Goal: Task Accomplishment & Management: Complete application form

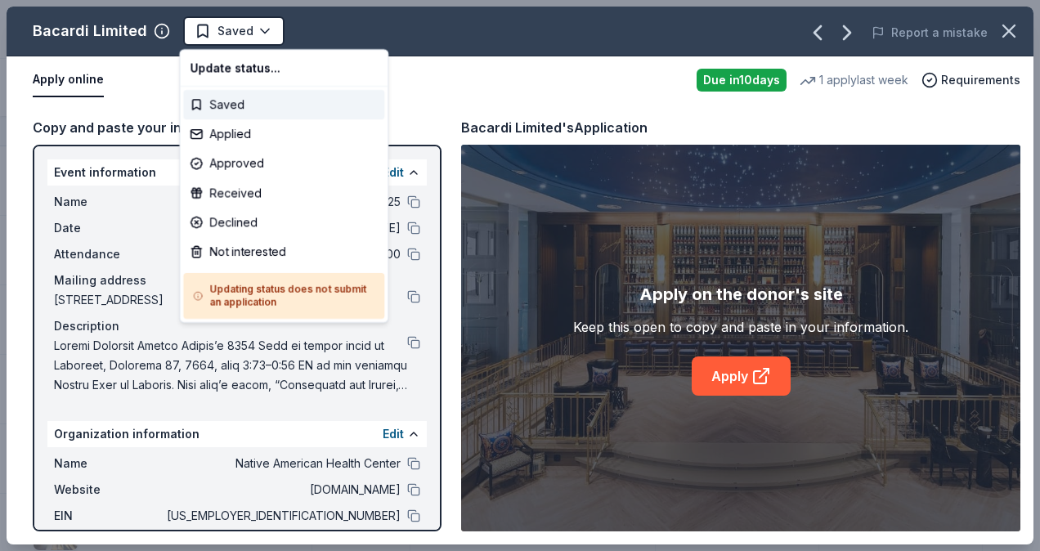
click at [214, 131] on div "Applied" at bounding box center [283, 133] width 201 height 29
click at [219, 139] on div "Applied" at bounding box center [283, 133] width 201 height 29
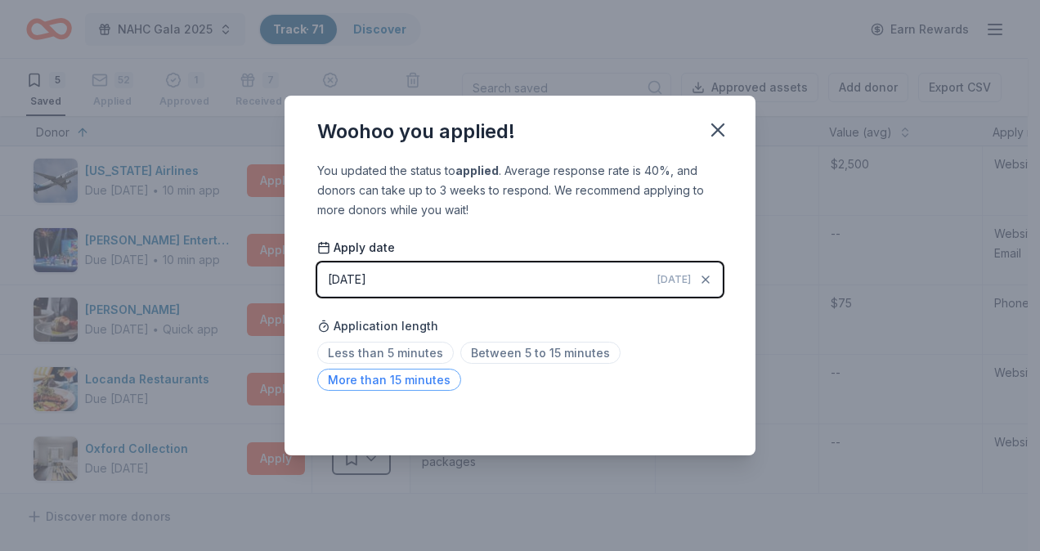
click at [363, 380] on span "More than 15 minutes" at bounding box center [389, 380] width 144 height 22
click at [717, 134] on icon "button" at bounding box center [717, 130] width 23 height 23
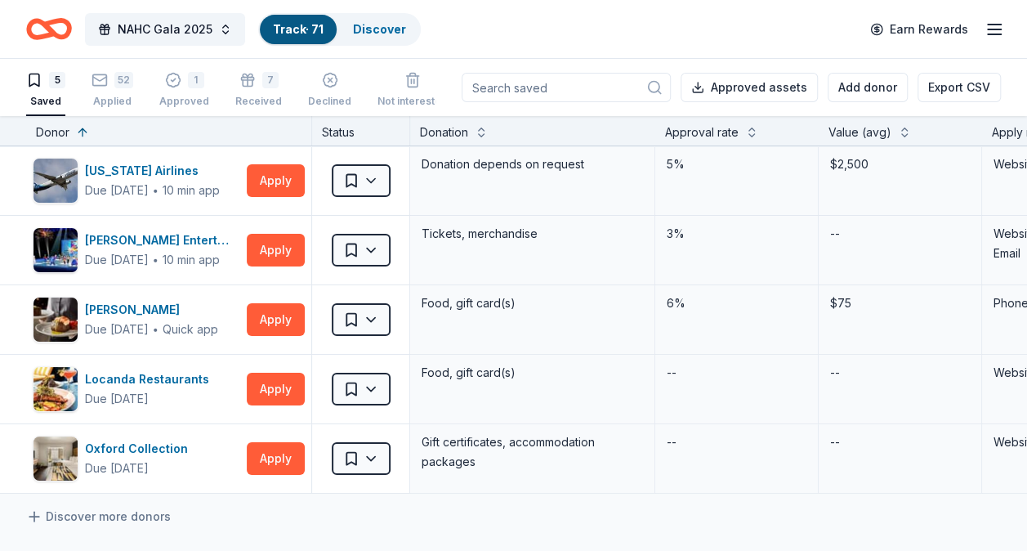
click at [39, 98] on div "Saved" at bounding box center [45, 101] width 39 height 13
click at [136, 185] on div "Due [DATE]" at bounding box center [117, 191] width 64 height 20
drag, startPoint x: 53, startPoint y: 24, endPoint x: 424, endPoint y: 47, distance: 371.8
click at [424, 47] on div "NAHC Gala 2025 Track · 71 Discover Earn Rewards" at bounding box center [513, 29] width 975 height 38
click at [46, 26] on icon "Home" at bounding box center [56, 28] width 25 height 16
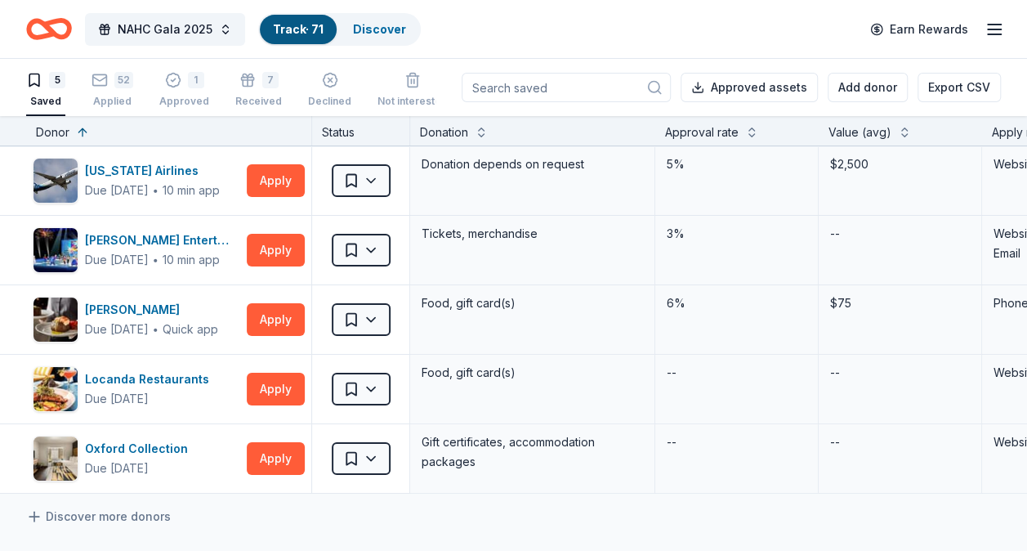
click at [150, 89] on div "5 Saved 52 Applied 1 Approved 7 Received Declined Not interested" at bounding box center [237, 90] width 422 height 51
click at [126, 92] on div "52 Applied" at bounding box center [113, 90] width 42 height 36
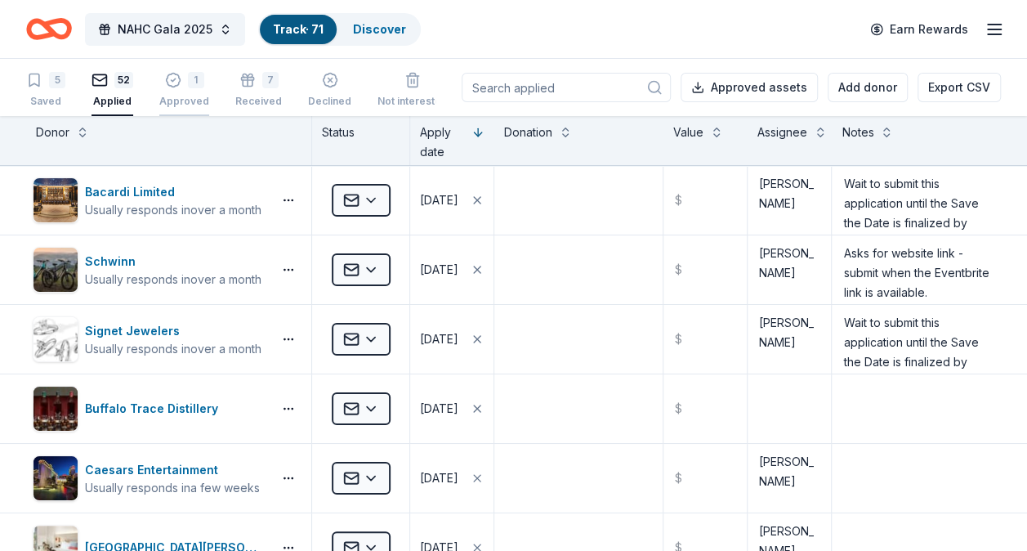
click at [180, 98] on div "Approved" at bounding box center [184, 101] width 50 height 13
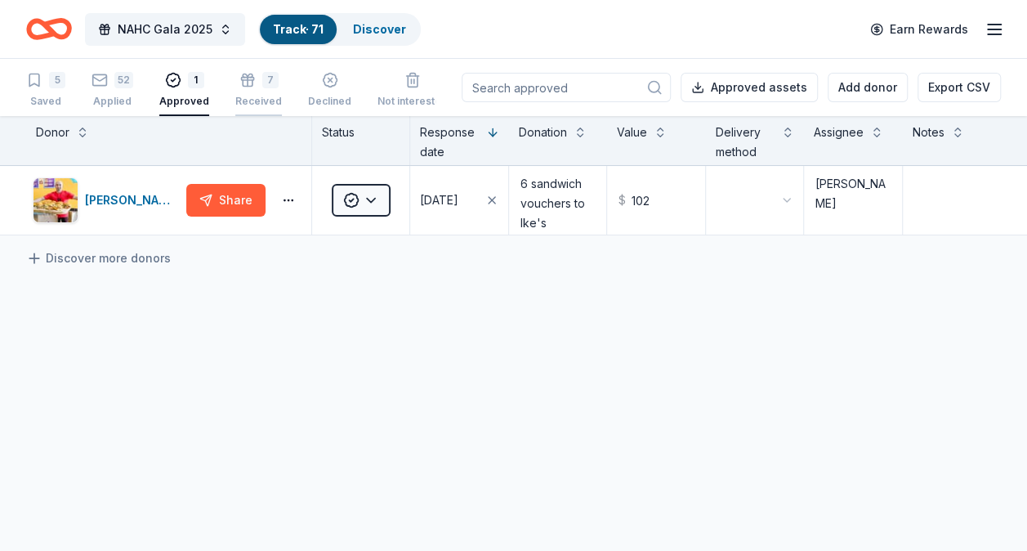
click at [265, 103] on div "Received" at bounding box center [258, 101] width 47 height 13
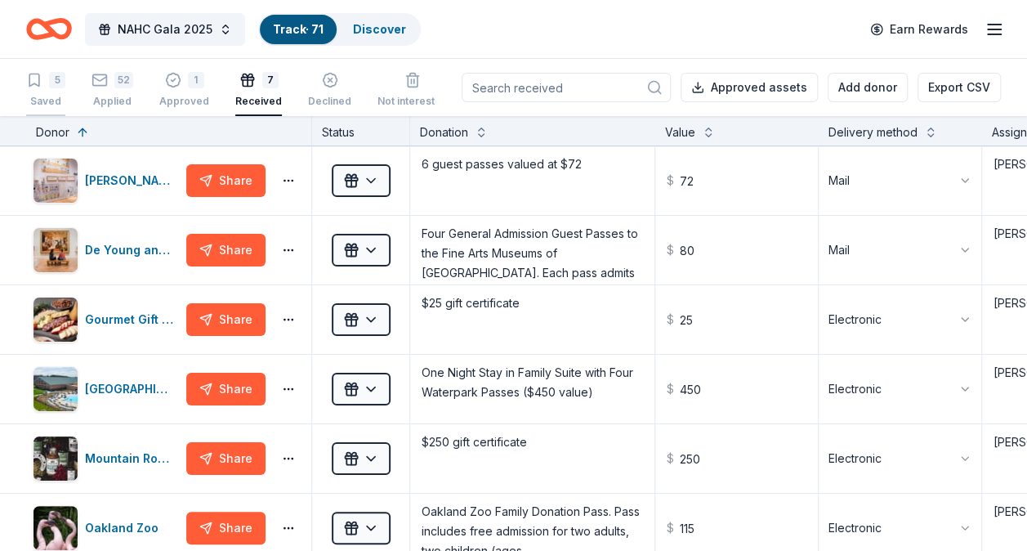
click at [39, 100] on div "Saved" at bounding box center [45, 101] width 39 height 13
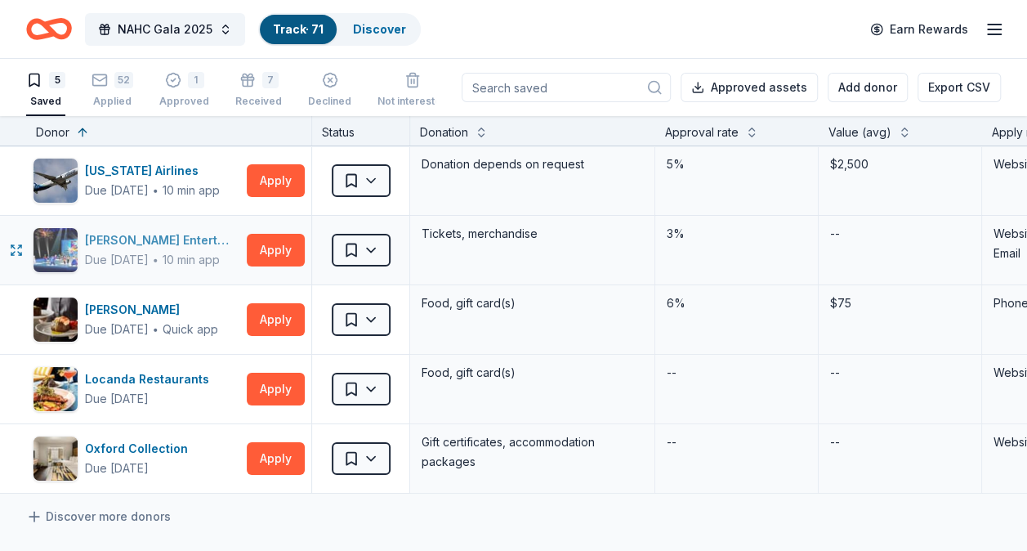
click at [148, 252] on div "Due [DATE]" at bounding box center [117, 260] width 64 height 20
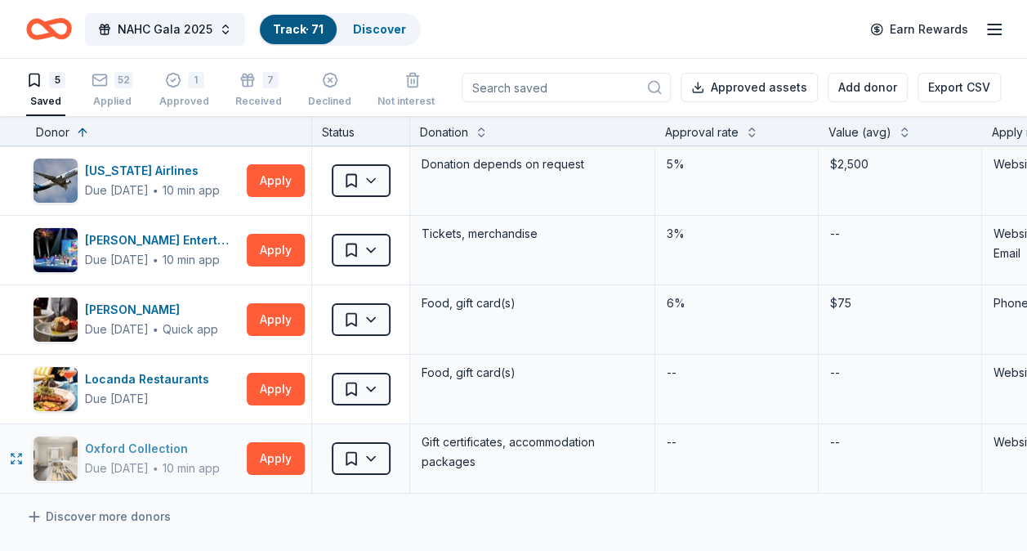
click at [174, 464] on div "10 min app" at bounding box center [191, 468] width 57 height 16
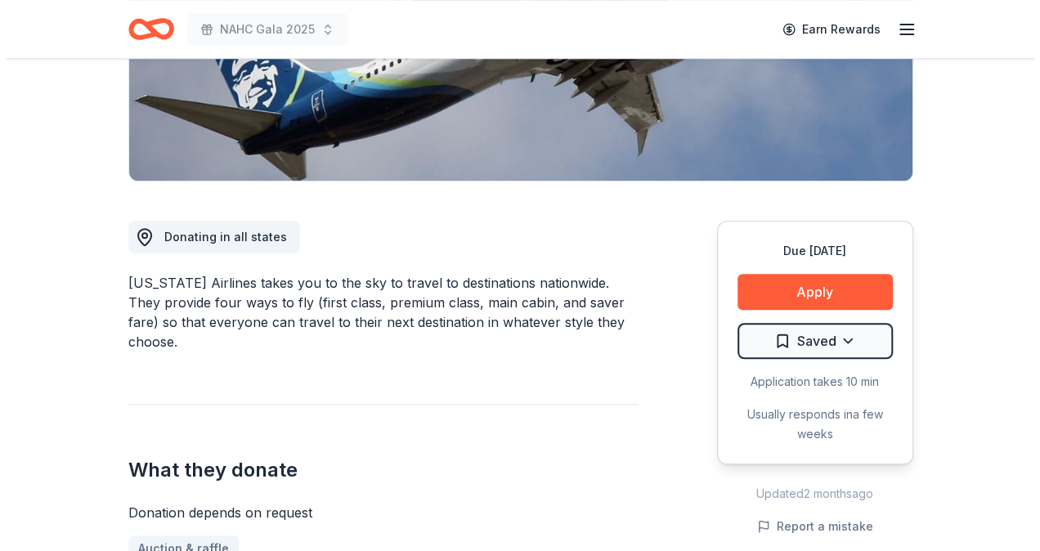
scroll to position [316, 0]
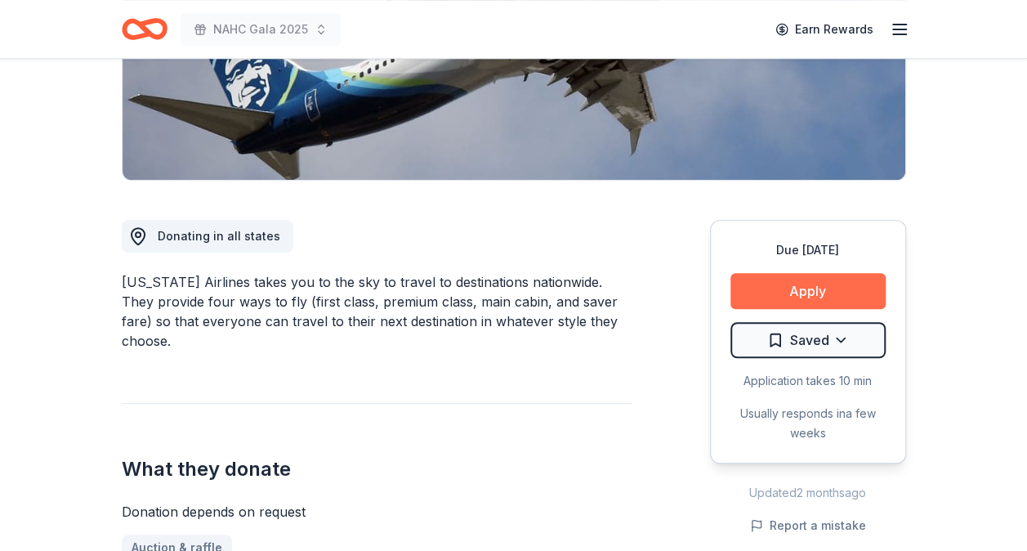
click at [788, 286] on button "Apply" at bounding box center [808, 291] width 155 height 36
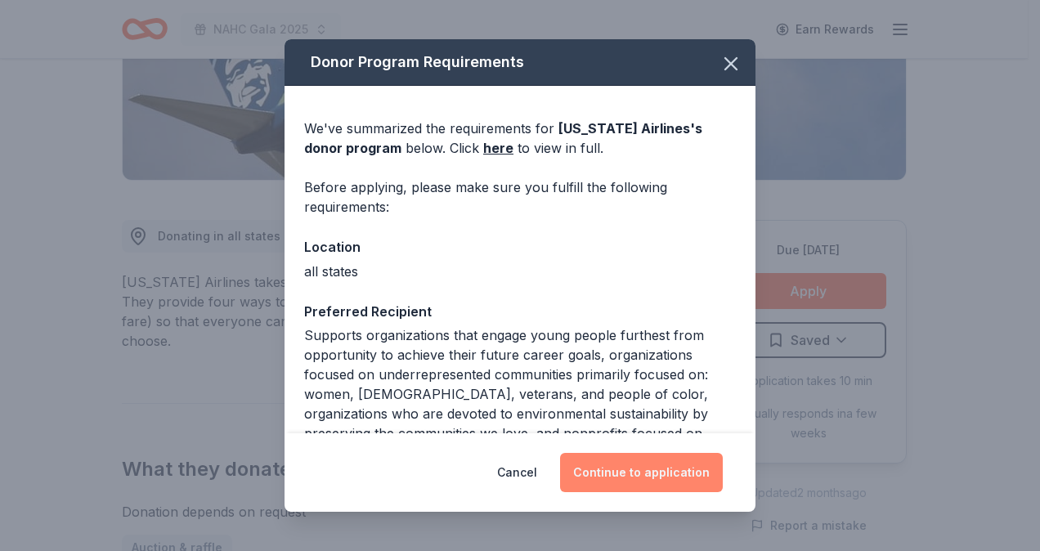
click at [625, 458] on button "Continue to application" at bounding box center [641, 472] width 163 height 39
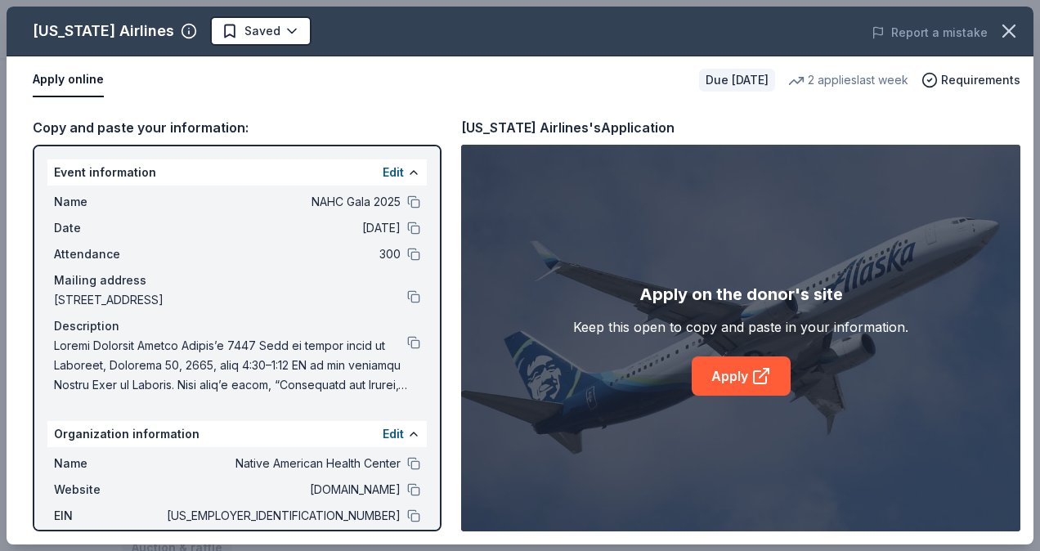
click at [625, 458] on div "Apply on the donor's site Keep this open to copy and paste in your information.…" at bounding box center [740, 338] width 559 height 387
drag, startPoint x: 625, startPoint y: 458, endPoint x: 1031, endPoint y: -60, distance: 658.4
click at [1004, 29] on icon "button" at bounding box center [1008, 31] width 23 height 23
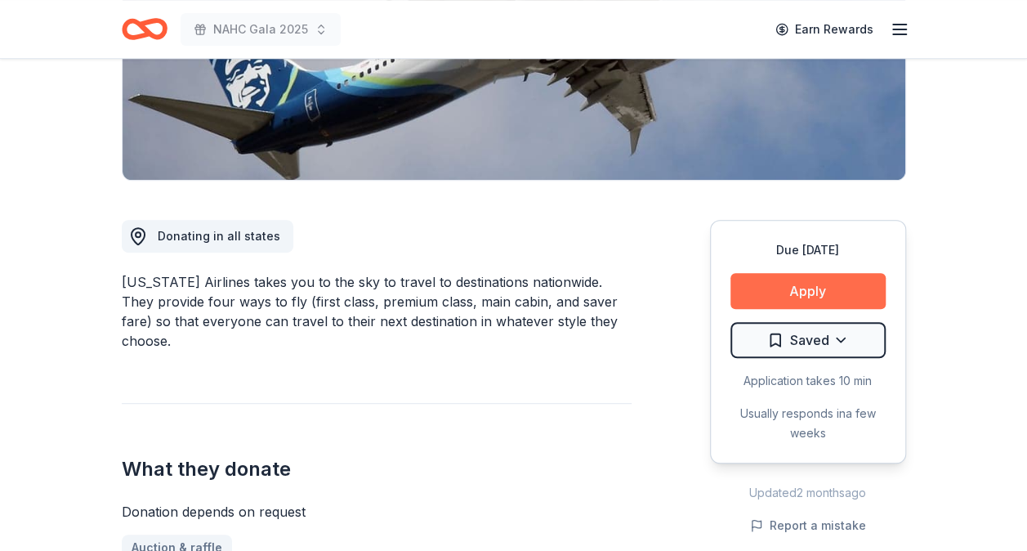
click at [752, 296] on button "Apply" at bounding box center [808, 291] width 155 height 36
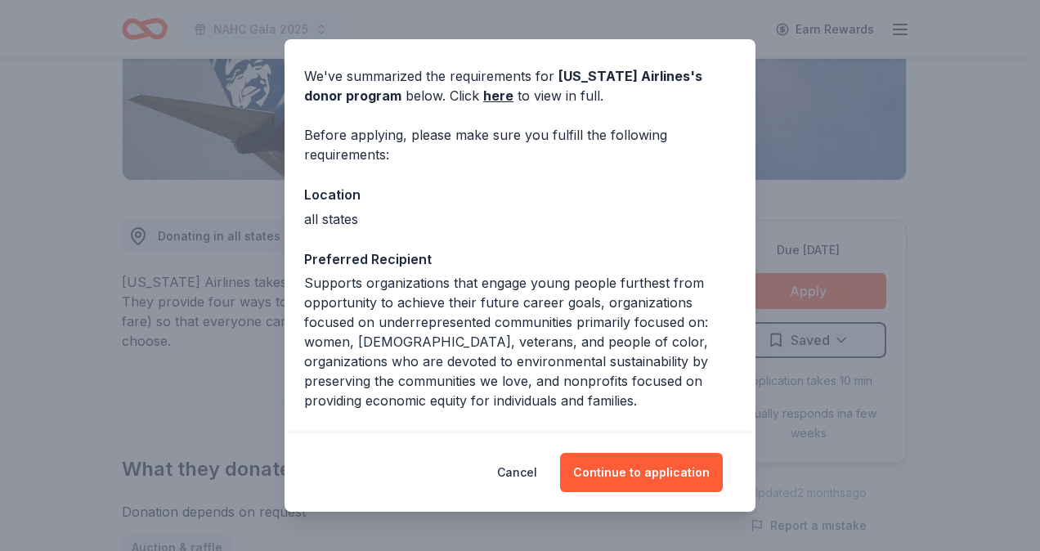
scroll to position [57, 0]
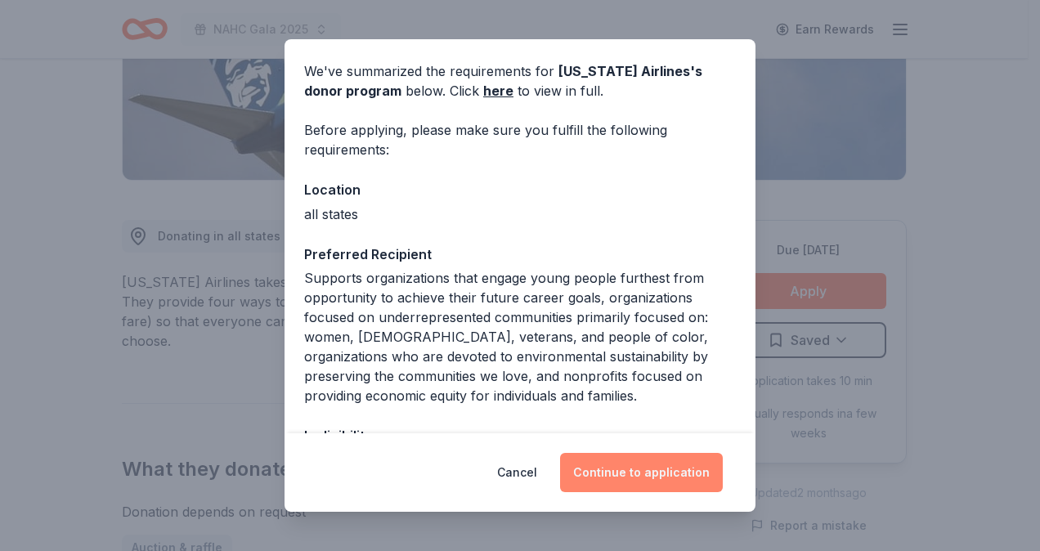
click at [627, 481] on button "Continue to application" at bounding box center [641, 472] width 163 height 39
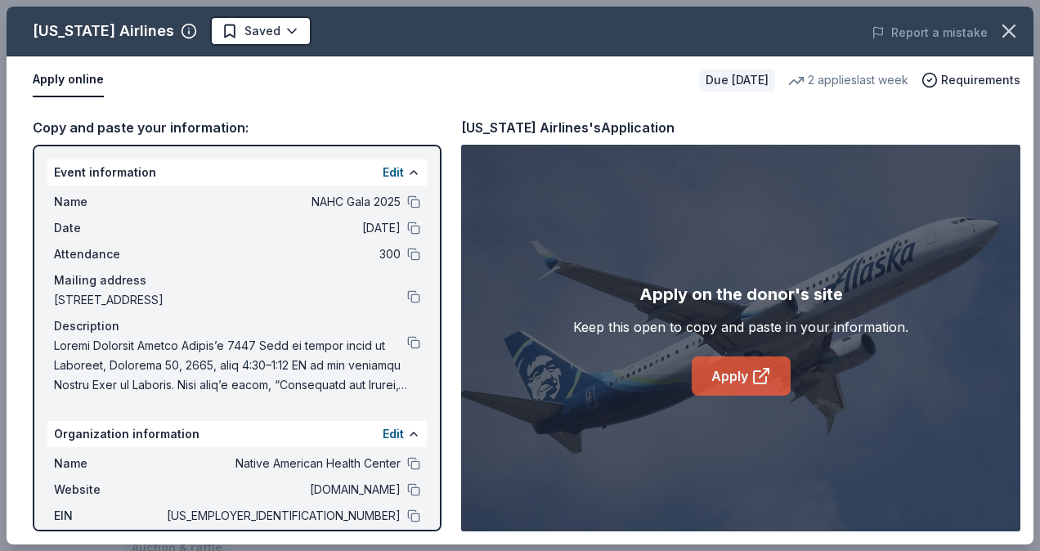
click at [721, 374] on link "Apply" at bounding box center [740, 375] width 99 height 39
click at [727, 373] on link "Apply" at bounding box center [740, 375] width 99 height 39
click at [745, 378] on link "Apply" at bounding box center [740, 375] width 99 height 39
click at [738, 365] on link "Apply" at bounding box center [740, 375] width 99 height 39
click at [734, 369] on link "Apply" at bounding box center [740, 375] width 99 height 39
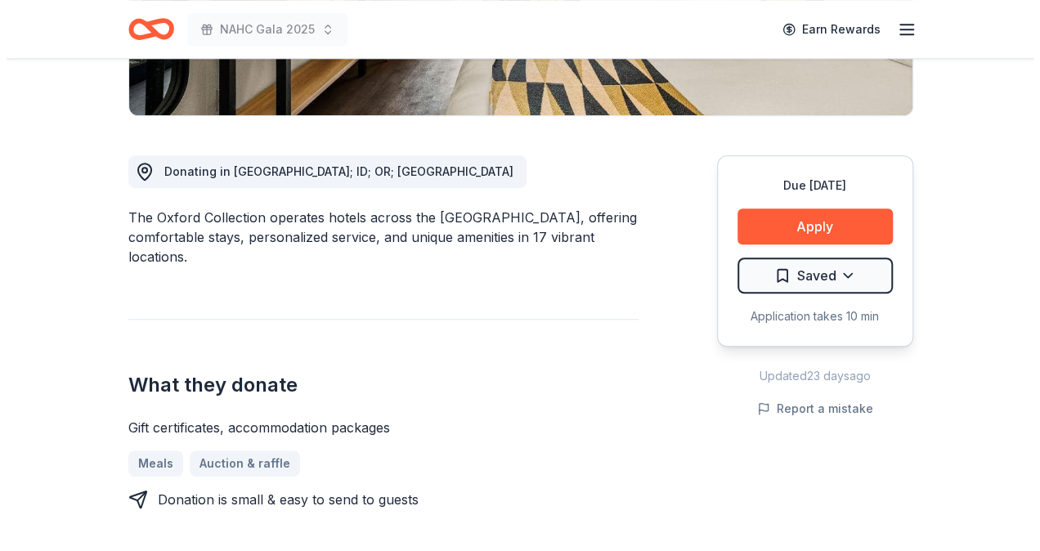
scroll to position [391, 0]
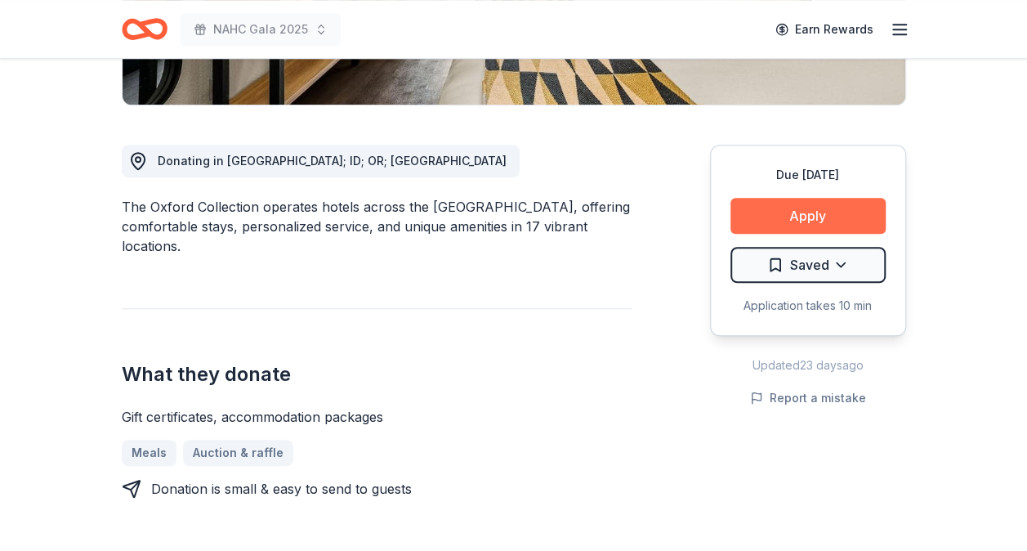
click at [778, 209] on button "Apply" at bounding box center [808, 216] width 155 height 36
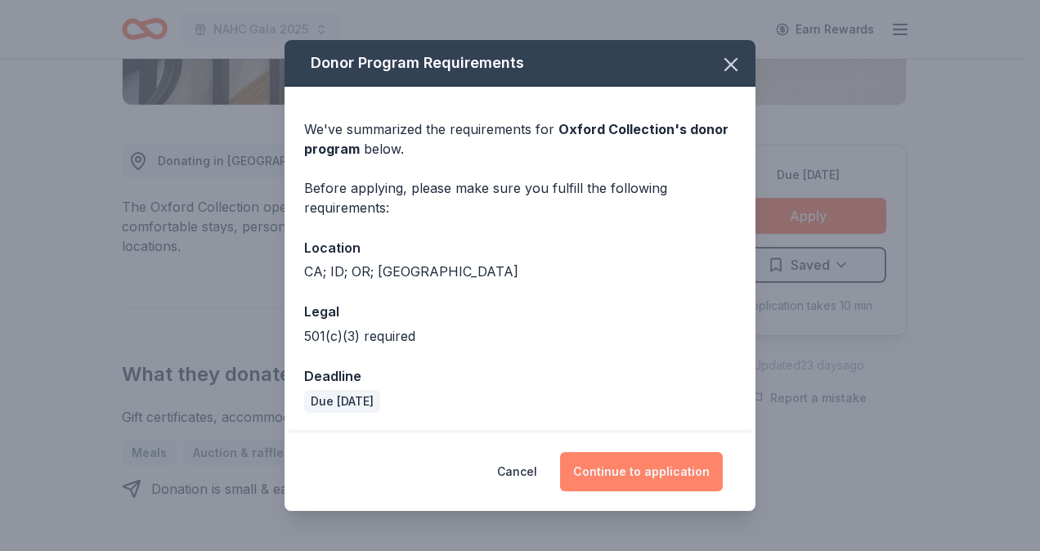
click at [625, 472] on button "Continue to application" at bounding box center [641, 471] width 163 height 39
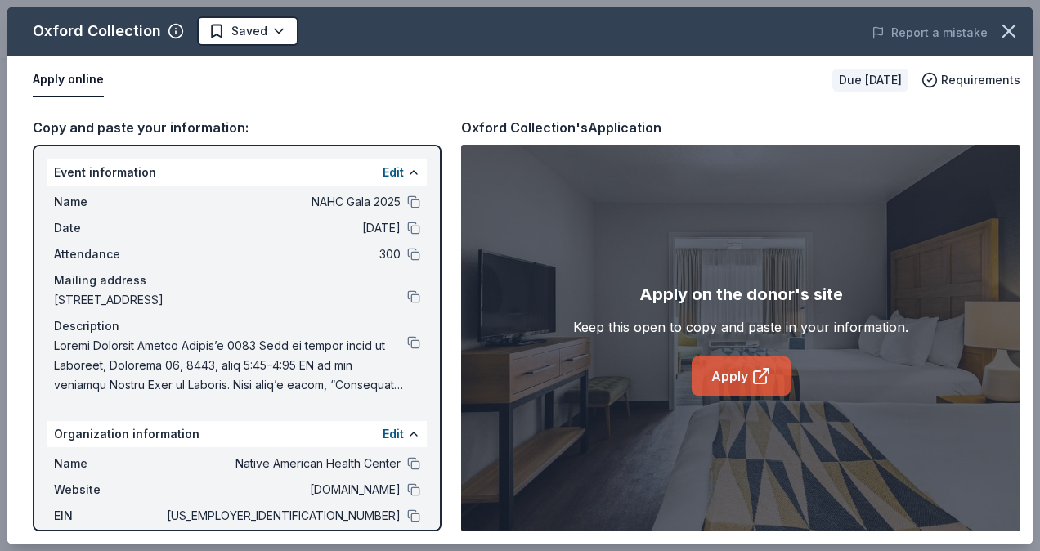
click at [736, 368] on link "Apply" at bounding box center [740, 375] width 99 height 39
